Goal: Information Seeking & Learning: Find contact information

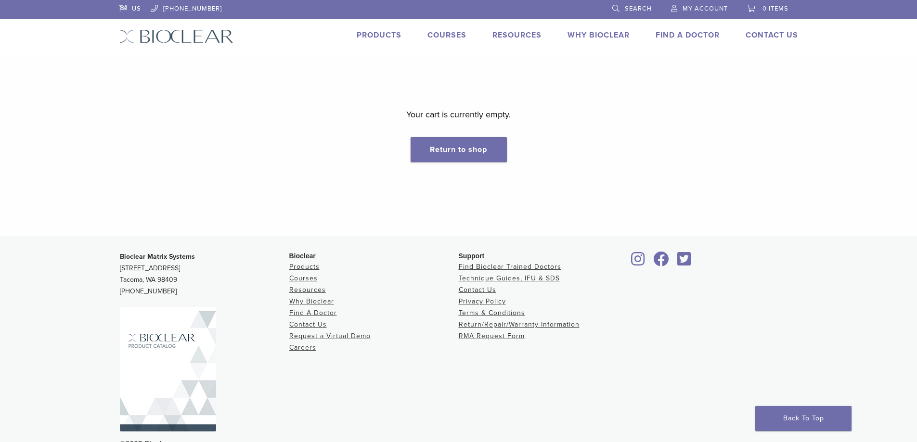
click at [139, 34] on img at bounding box center [176, 36] width 114 height 14
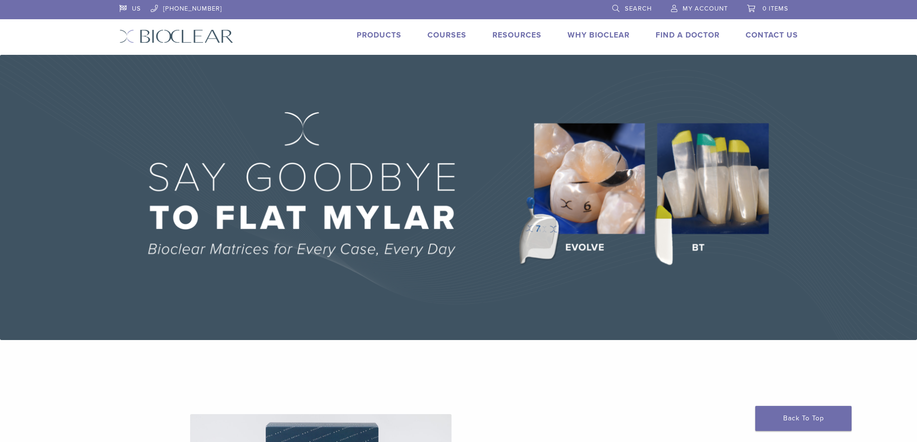
click at [699, 34] on link "Find A Doctor" at bounding box center [688, 35] width 64 height 10
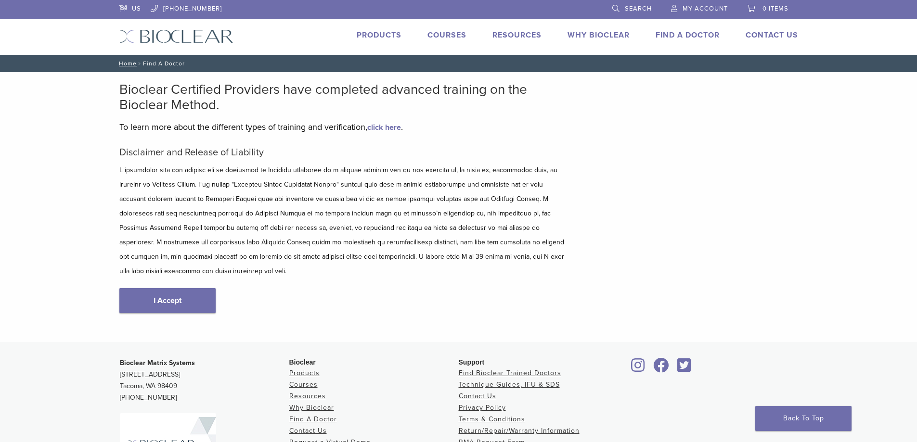
drag, startPoint x: 172, startPoint y: 294, endPoint x: 171, endPoint y: 288, distance: 5.9
click at [172, 294] on link "I Accept" at bounding box center [167, 300] width 96 height 25
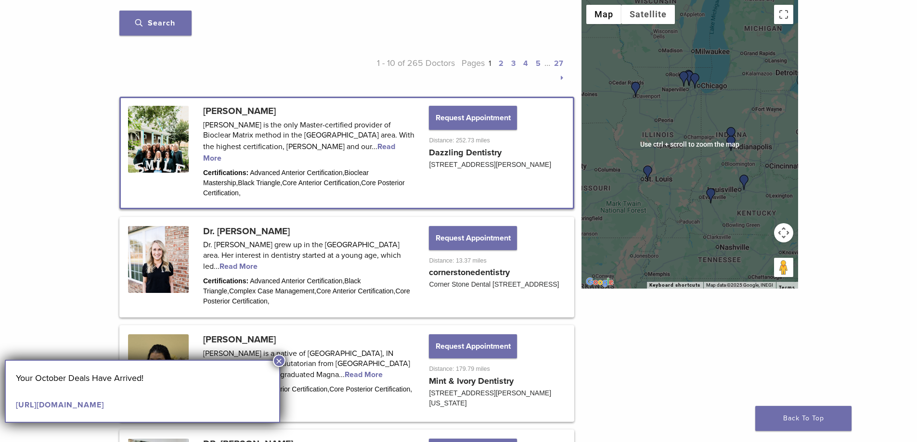
scroll to position [433, 0]
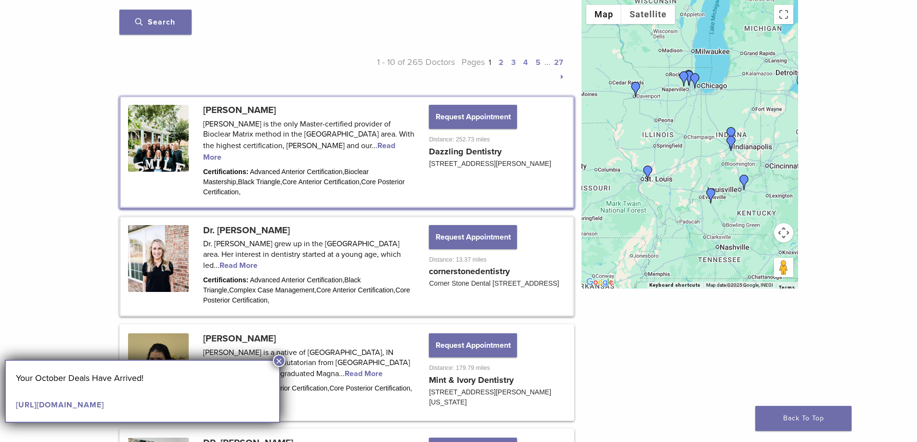
click at [396, 246] on link at bounding box center [347, 267] width 452 height 98
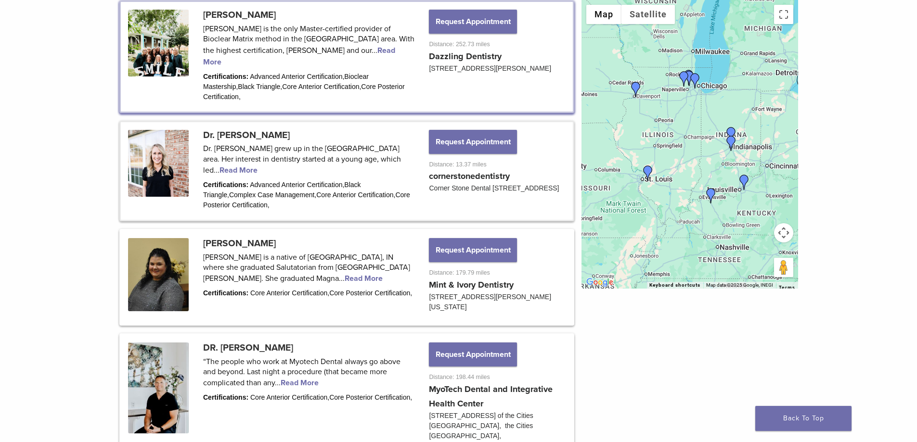
scroll to position [530, 0]
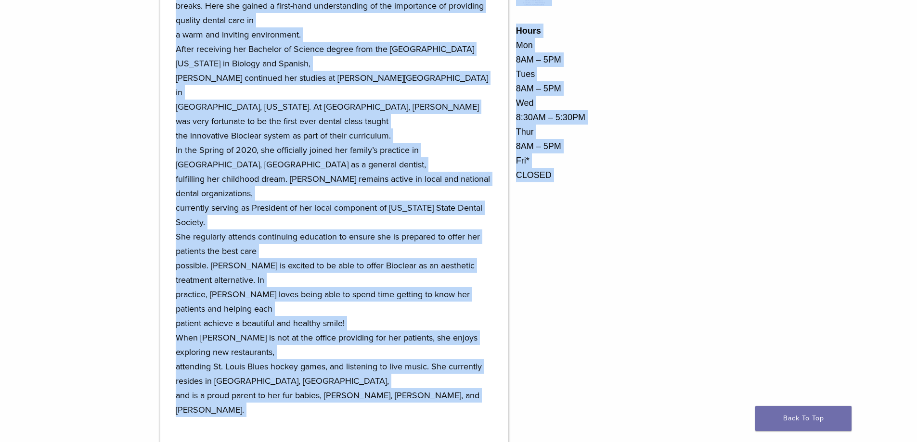
scroll to position [674, 0]
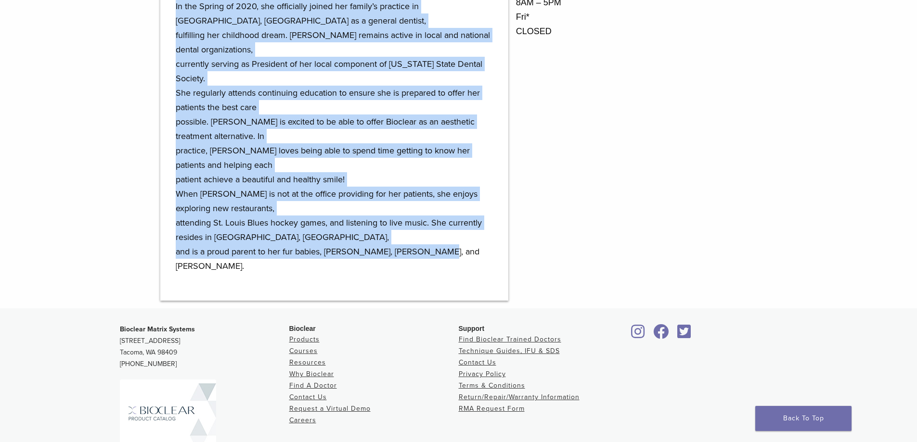
drag, startPoint x: 172, startPoint y: 44, endPoint x: 433, endPoint y: 251, distance: 333.1
copy p "Lo. Ipsumd Sitame cons ad el sed Do. Eiusm Tempo-Inci utla. Etd magnaali en adm…"
drag, startPoint x: 215, startPoint y: 180, endPoint x: 171, endPoint y: 150, distance: 52.6
copy p "Lo. Ipsumd Sitame cons ad el sed Do. Eiusm Tempo-Inci utla. Etd magnaali en adm…"
